Goal: Task Accomplishment & Management: Use online tool/utility

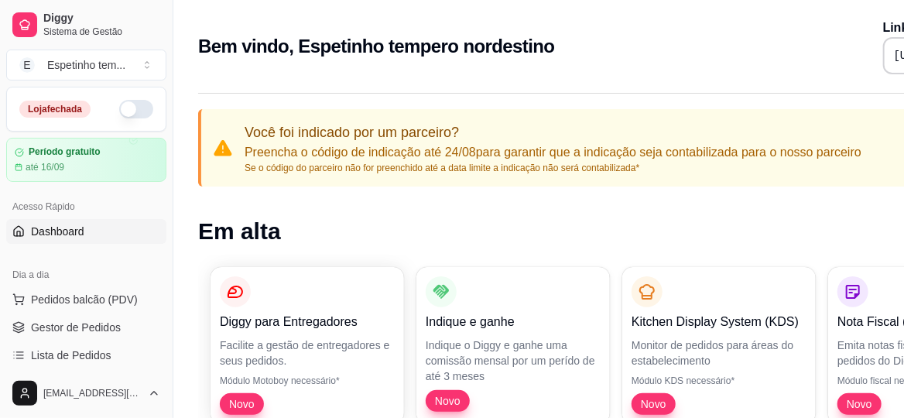
click at [132, 105] on button "button" at bounding box center [136, 109] width 34 height 19
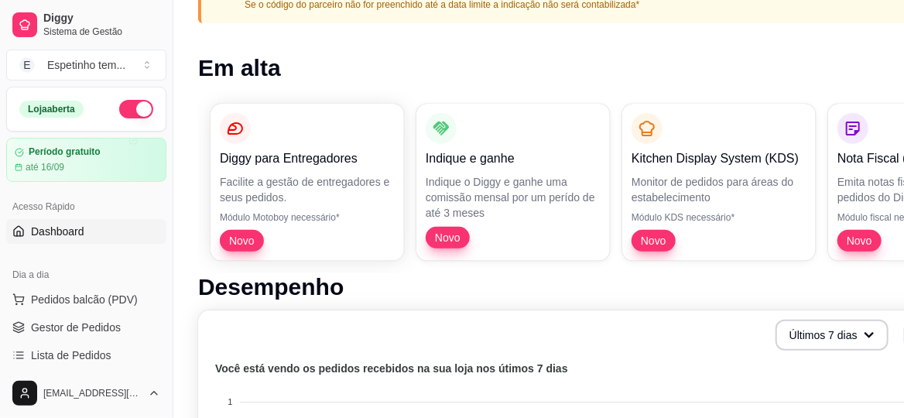
scroll to position [155, 0]
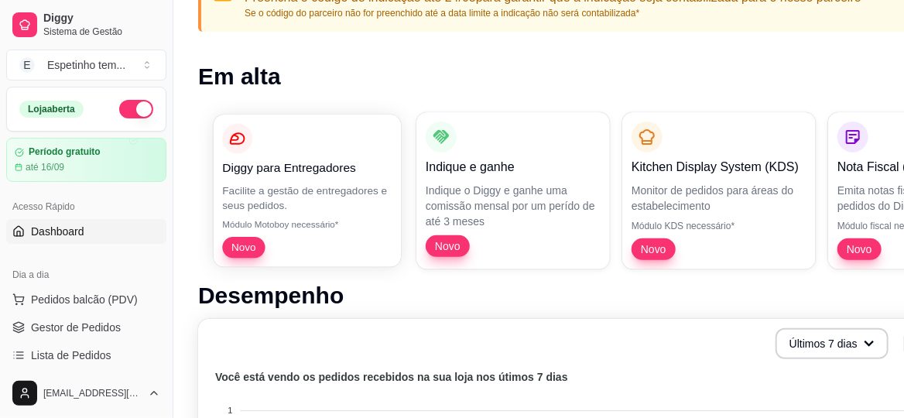
click at [241, 240] on span "Novo" at bounding box center [243, 247] width 36 height 15
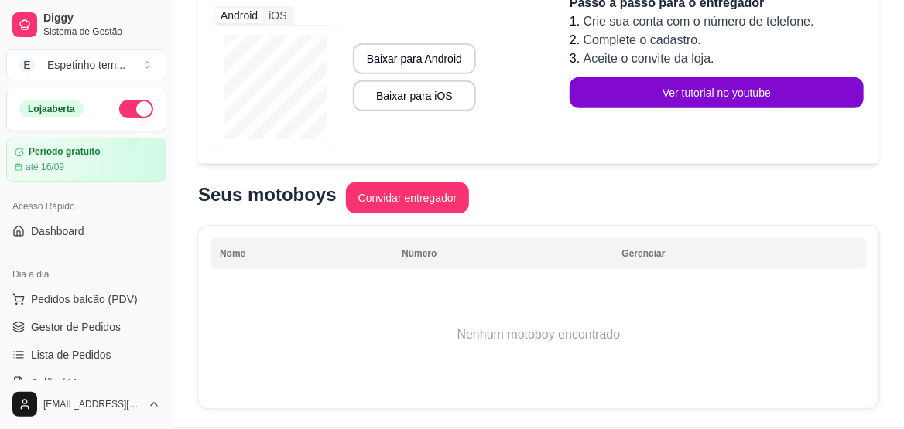
scroll to position [284, 0]
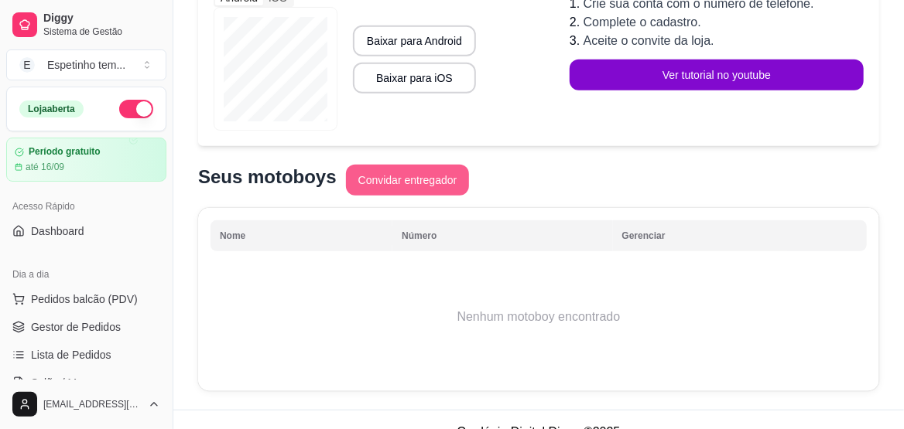
click at [439, 165] on button "Convidar entregador" at bounding box center [408, 180] width 124 height 31
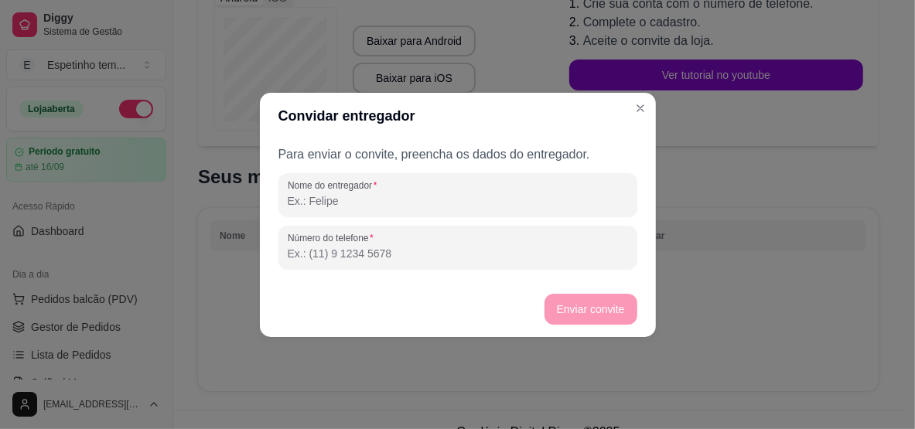
click at [652, 105] on header "Convidar entregador" at bounding box center [458, 116] width 396 height 46
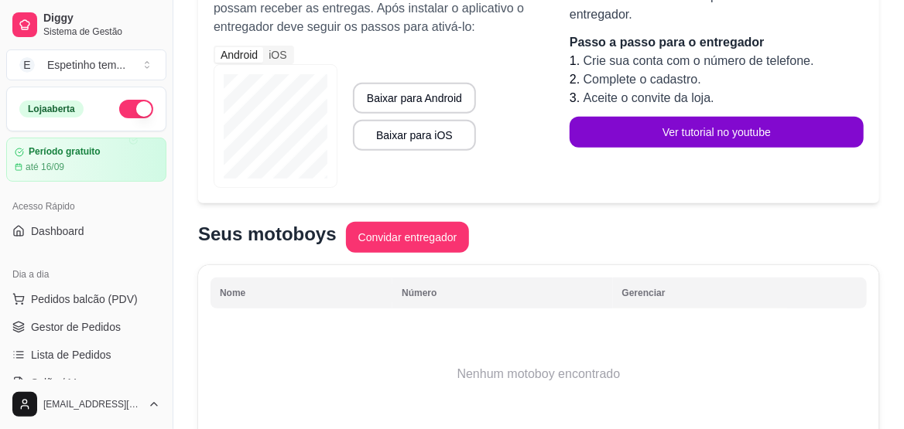
scroll to position [207, 0]
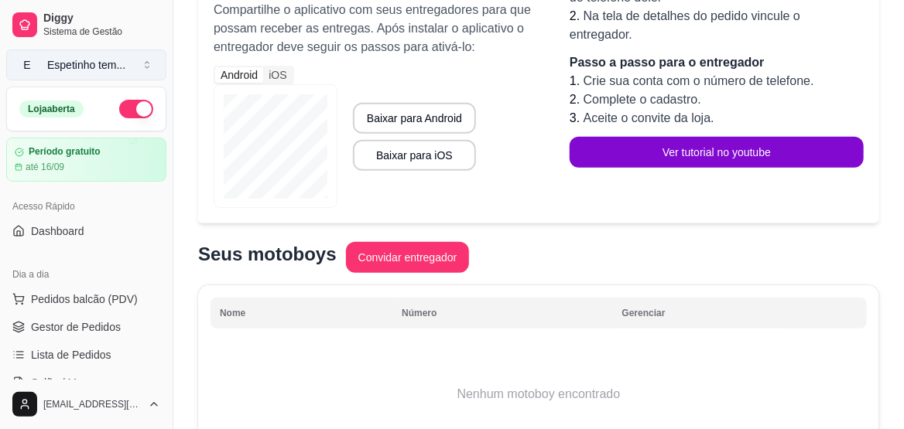
click at [100, 55] on button "E Espetinho tem ..." at bounding box center [86, 65] width 160 height 31
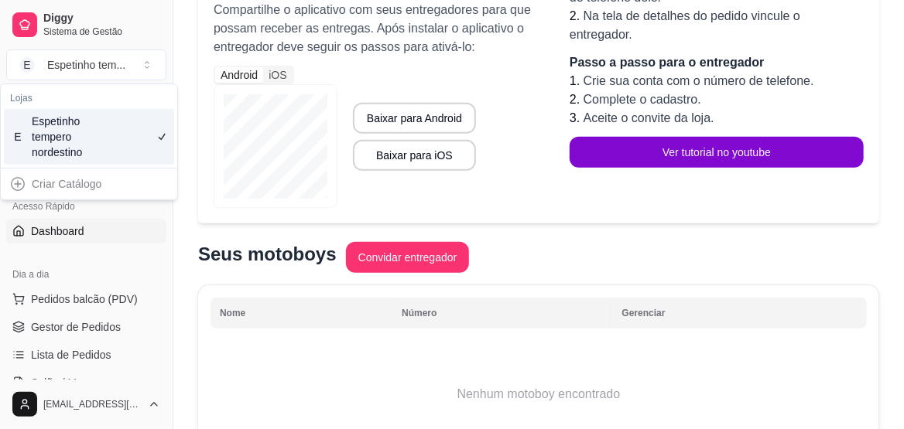
click at [87, 229] on link "Dashboard" at bounding box center [86, 231] width 160 height 25
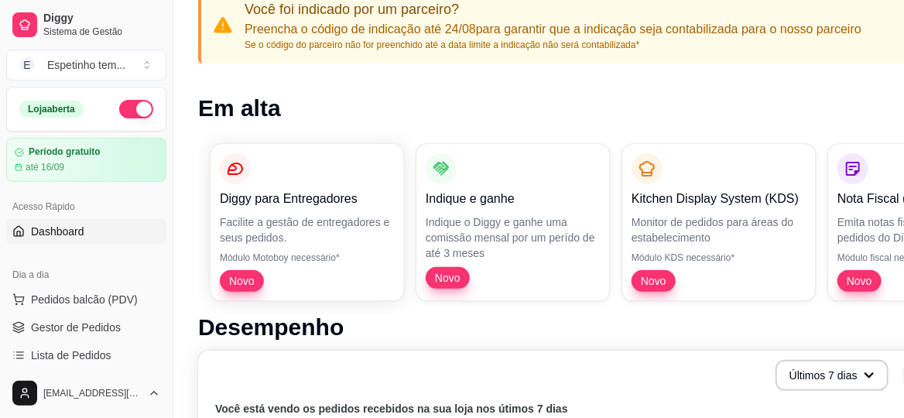
scroll to position [46, 0]
